Goal: Task Accomplishment & Management: Manage account settings

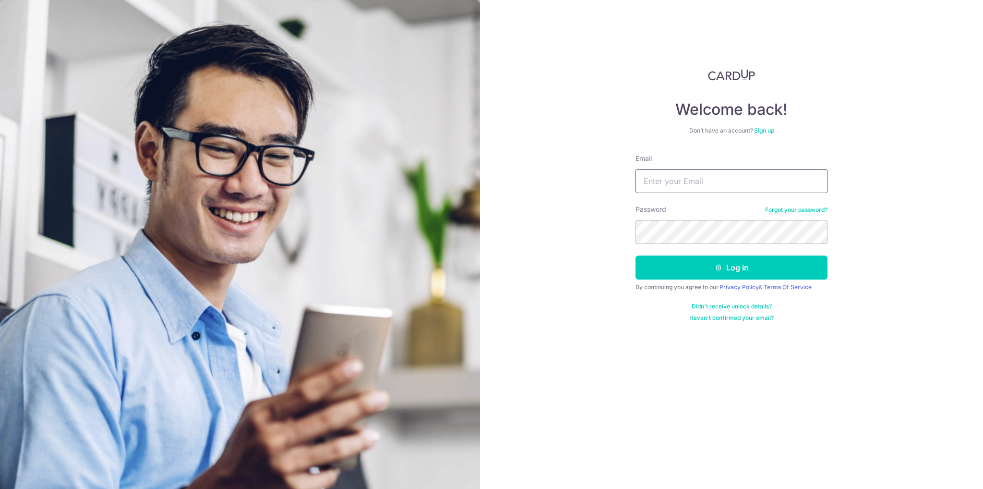
click at [666, 181] on input "Email" at bounding box center [731, 181] width 192 height 24
type input "[EMAIL_ADDRESS][DOMAIN_NAME]"
click at [635, 255] on button "Log in" at bounding box center [731, 267] width 192 height 24
click at [723, 278] on button "Log in" at bounding box center [731, 267] width 192 height 24
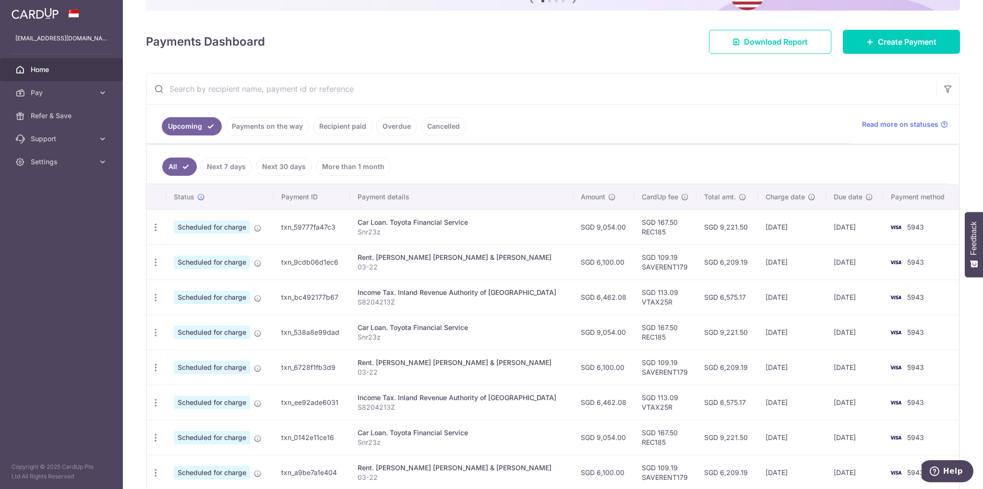
scroll to position [192, 0]
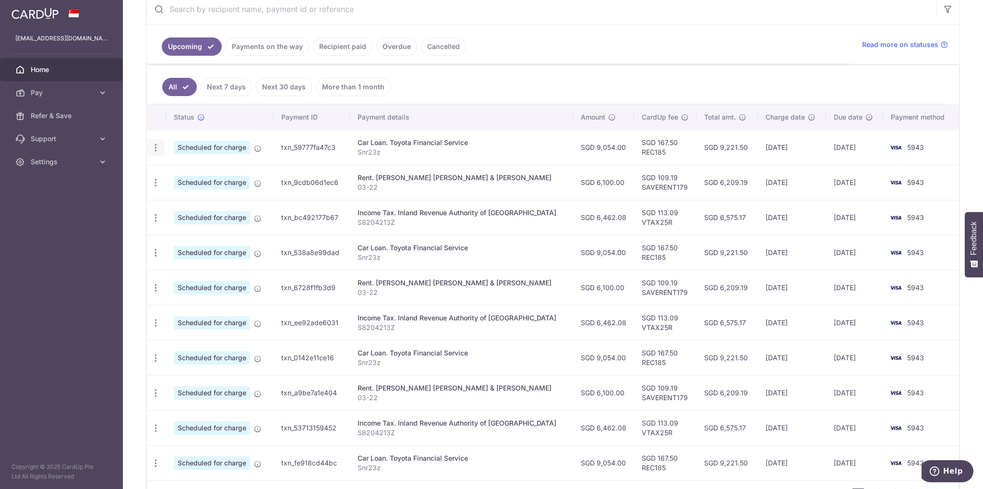
click at [155, 146] on icon "button" at bounding box center [156, 148] width 10 height 10
click at [187, 171] on span "Update payment" at bounding box center [206, 174] width 65 height 12
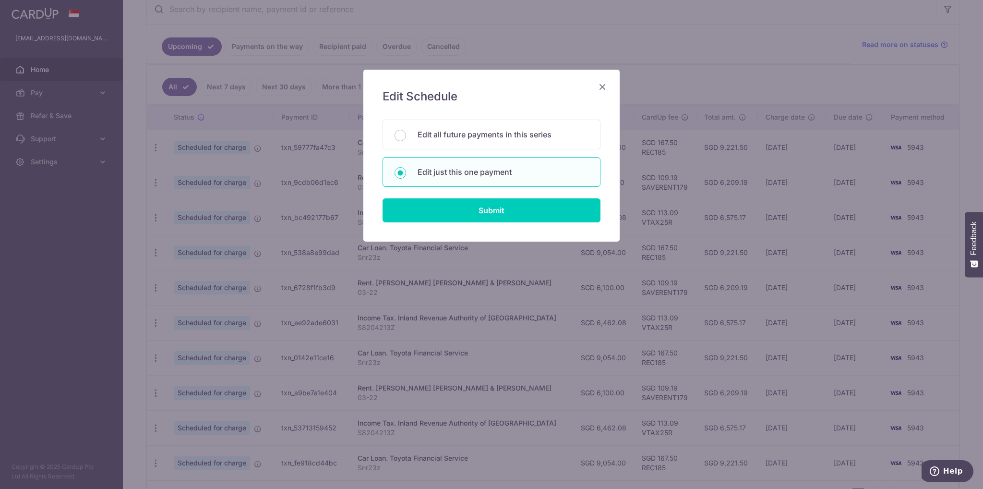
click at [605, 88] on icon "Close" at bounding box center [603, 87] width 12 height 12
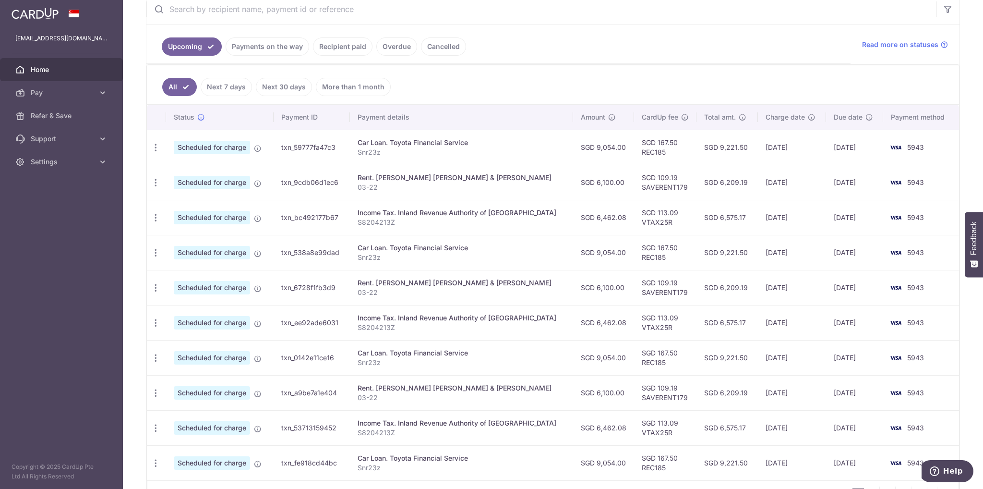
click at [270, 47] on link "Payments on the way" at bounding box center [268, 46] width 84 height 18
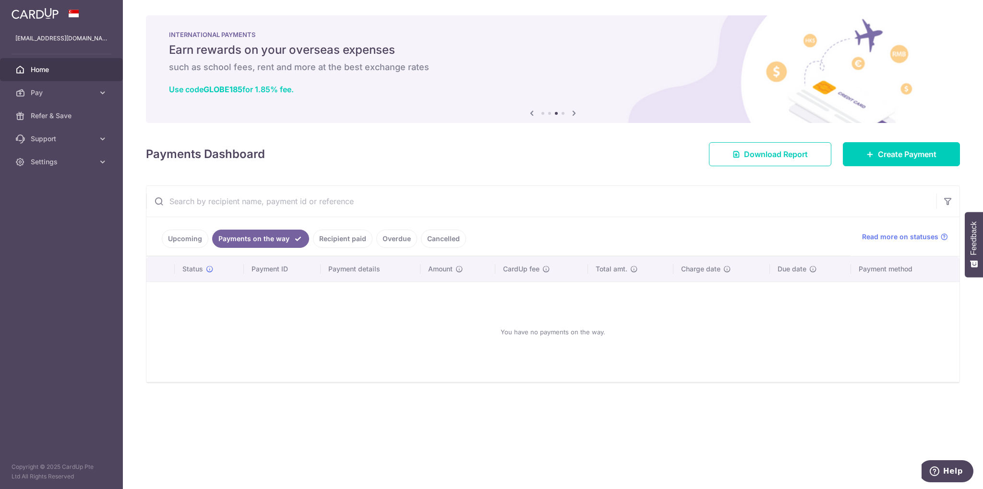
click at [174, 239] on link "Upcoming" at bounding box center [185, 238] width 47 height 18
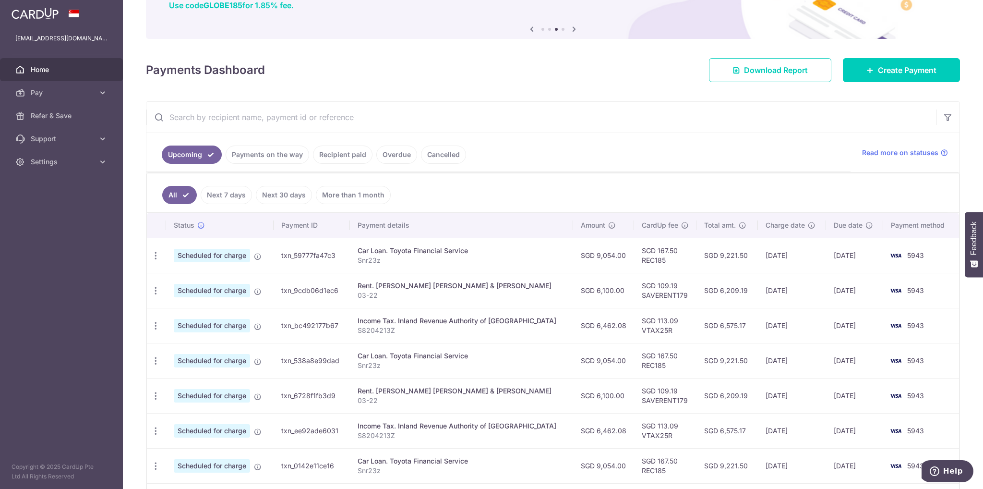
scroll to position [96, 0]
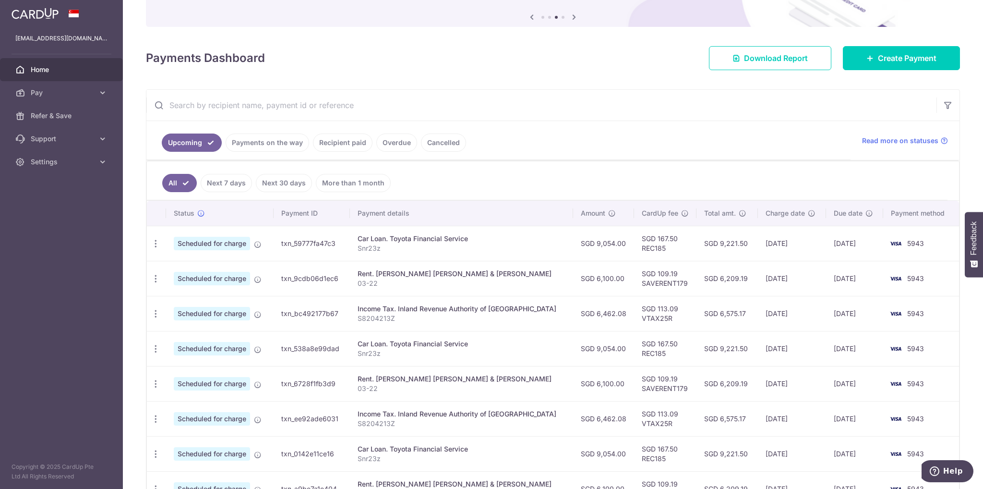
click at [283, 181] on link "Next 30 days" at bounding box center [284, 183] width 56 height 18
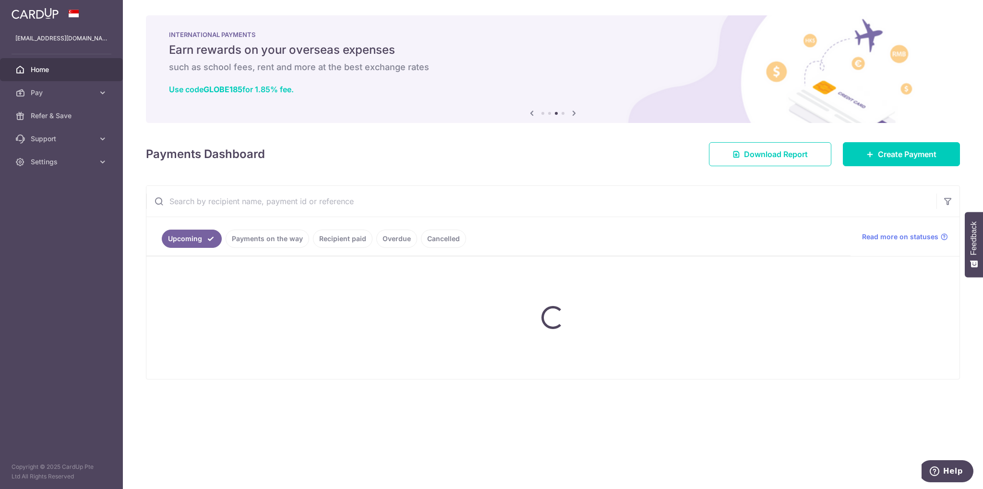
scroll to position [0, 0]
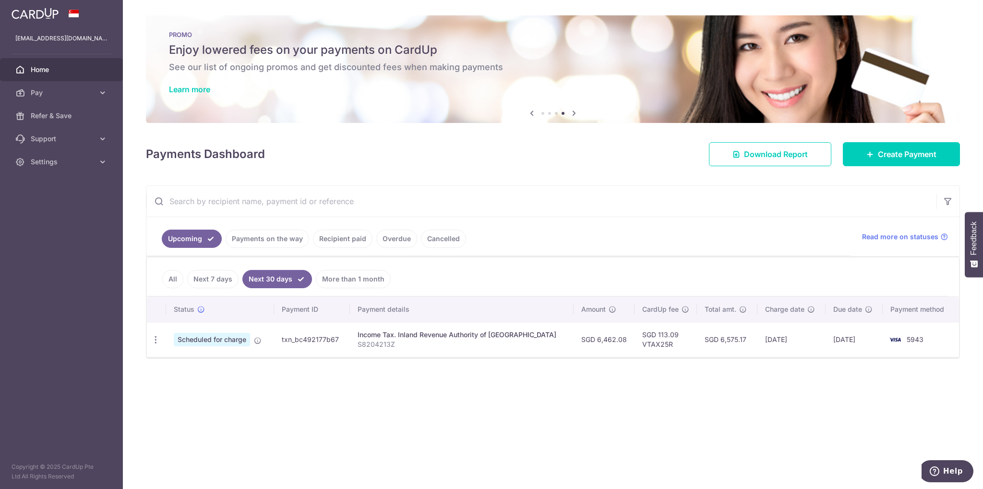
click at [220, 280] on link "Next 7 days" at bounding box center [212, 279] width 51 height 18
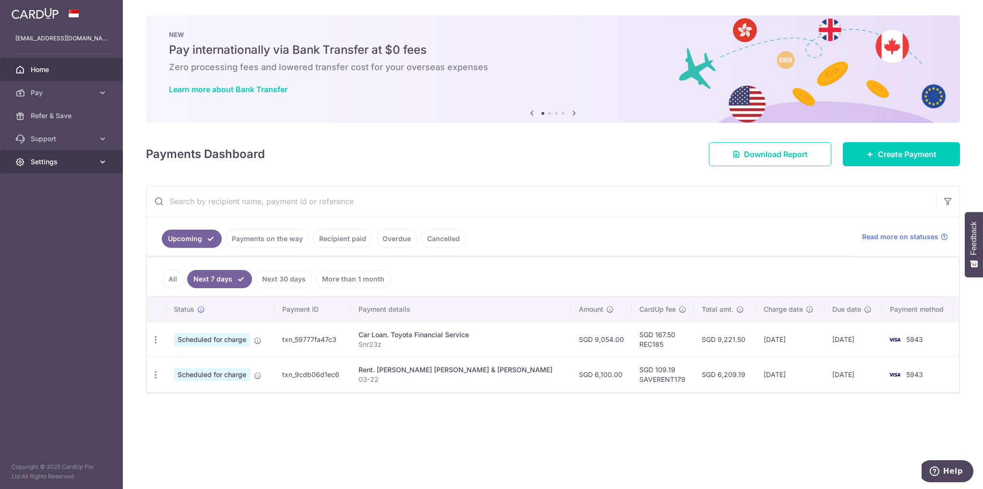
drag, startPoint x: 79, startPoint y: 164, endPoint x: 73, endPoint y: 164, distance: 5.8
click at [77, 164] on span "Settings" at bounding box center [62, 162] width 63 height 10
click at [58, 210] on span "Logout" at bounding box center [62, 208] width 63 height 10
